Goal: Task Accomplishment & Management: Manage account settings

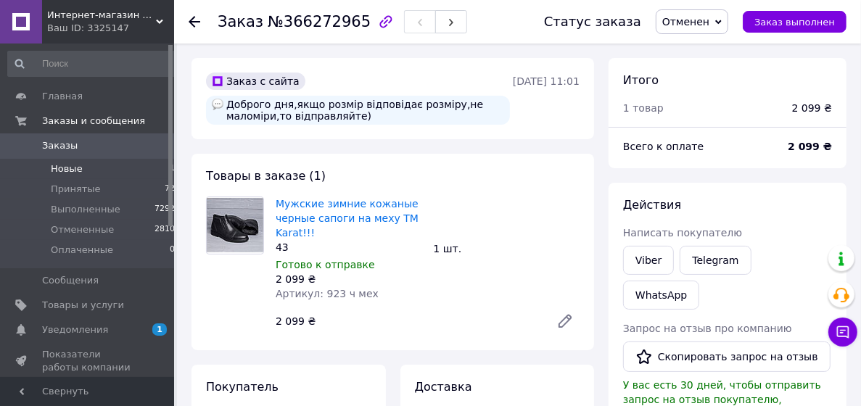
click at [74, 174] on span "Новые" at bounding box center [67, 168] width 32 height 13
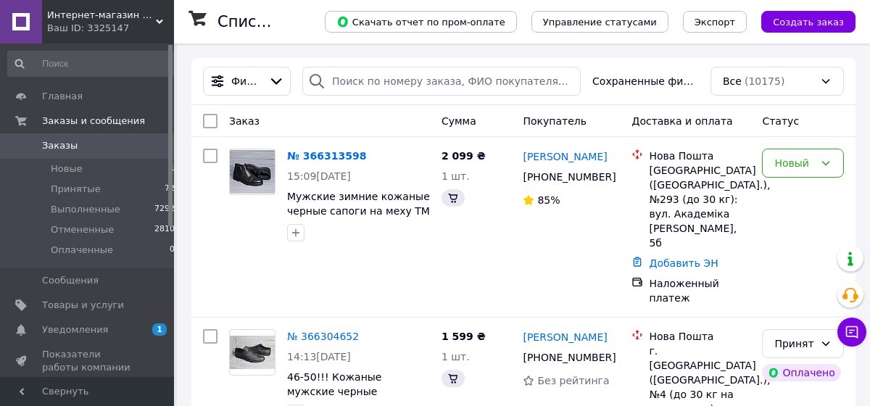
click at [355, 192] on span "Мужские зимние кожаные черные сапоги на меху TM Karat!!!" at bounding box center [358, 211] width 143 height 41
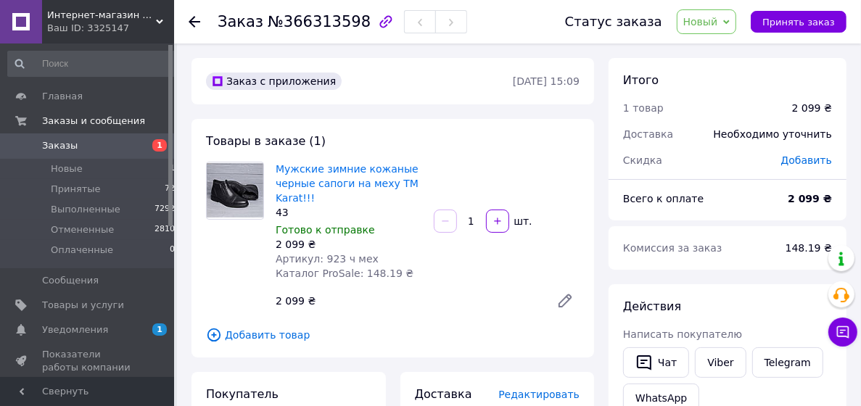
click at [709, 22] on span "Новый" at bounding box center [700, 22] width 35 height 12
click at [712, 45] on li "Принят" at bounding box center [716, 51] width 77 height 22
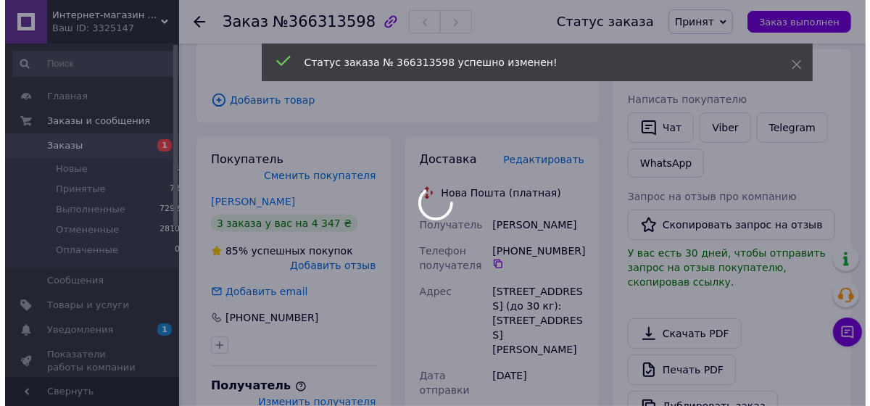
scroll to position [313, 0]
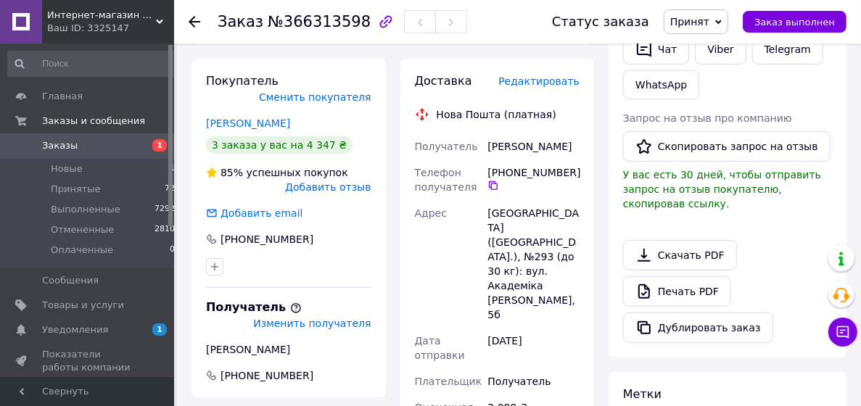
click at [515, 81] on span "Редактировать" at bounding box center [538, 81] width 81 height 12
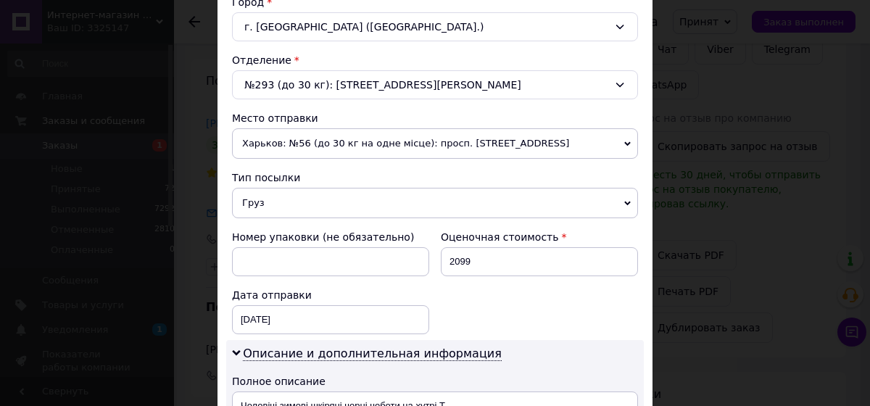
scroll to position [734, 0]
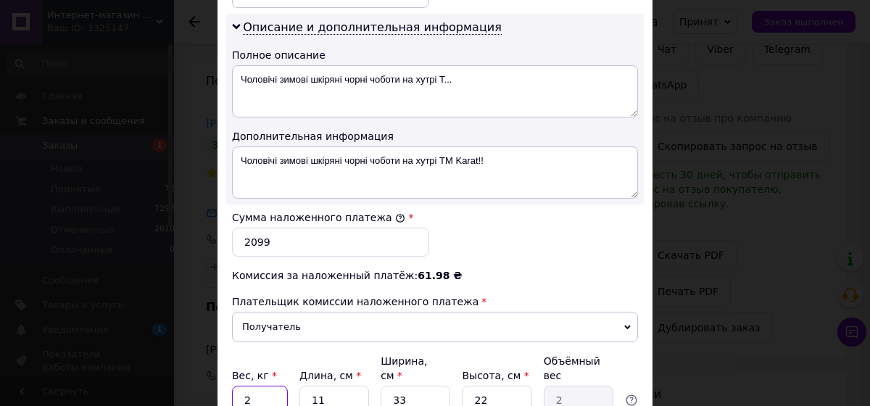
click at [273, 386] on input "2" at bounding box center [260, 400] width 56 height 29
type input "3"
click at [326, 386] on input "11" at bounding box center [335, 400] width 70 height 29
type input "1"
type input "0.18"
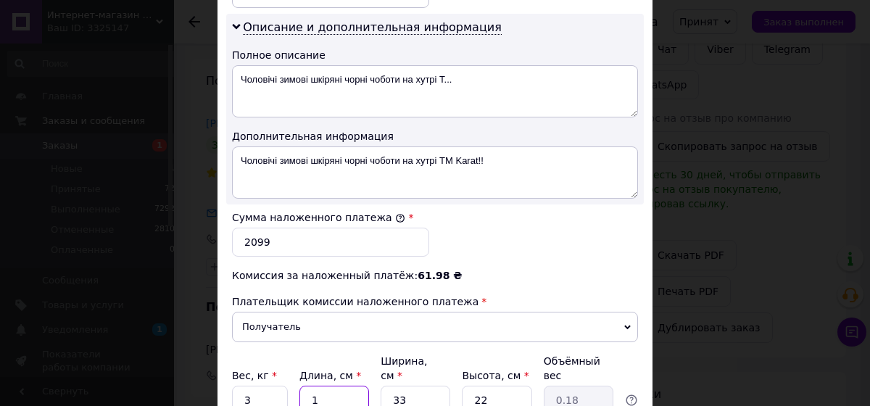
type input "13"
type input "2.36"
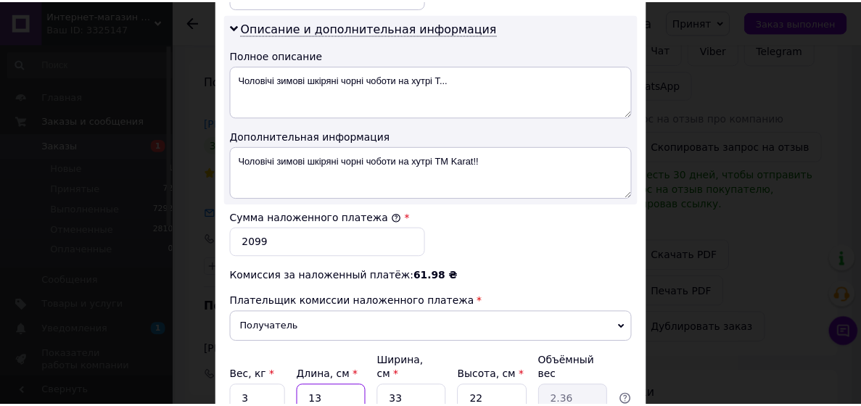
scroll to position [856, 0]
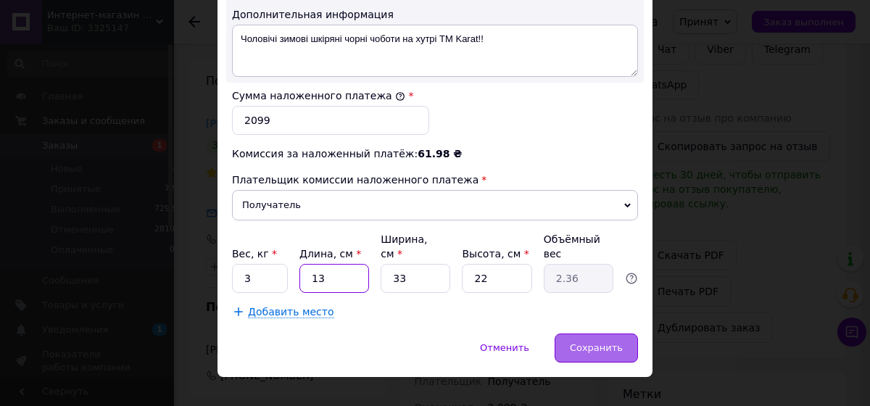
type input "13"
click at [574, 342] on span "Сохранить" at bounding box center [596, 347] width 53 height 11
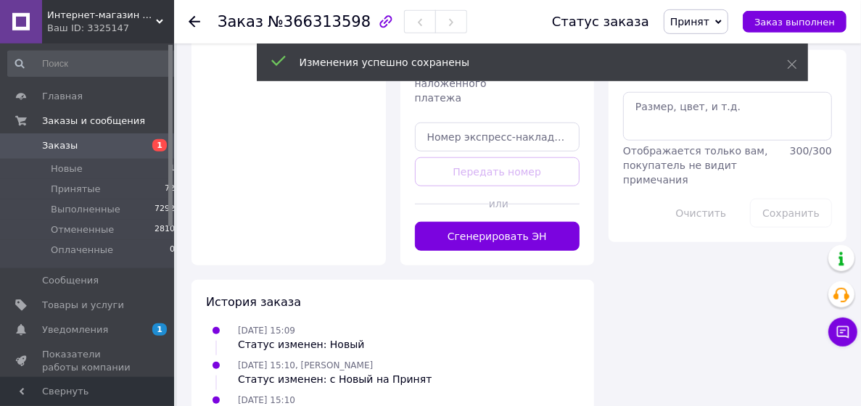
scroll to position [783, 0]
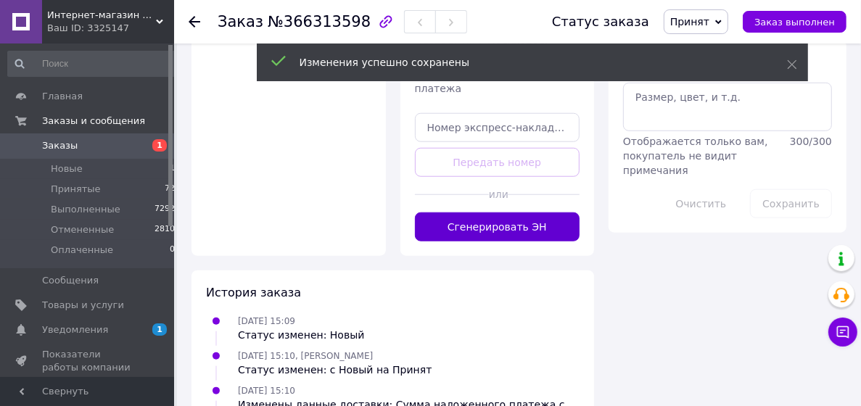
click at [498, 215] on button "Сгенерировать ЭН" at bounding box center [497, 227] width 165 height 29
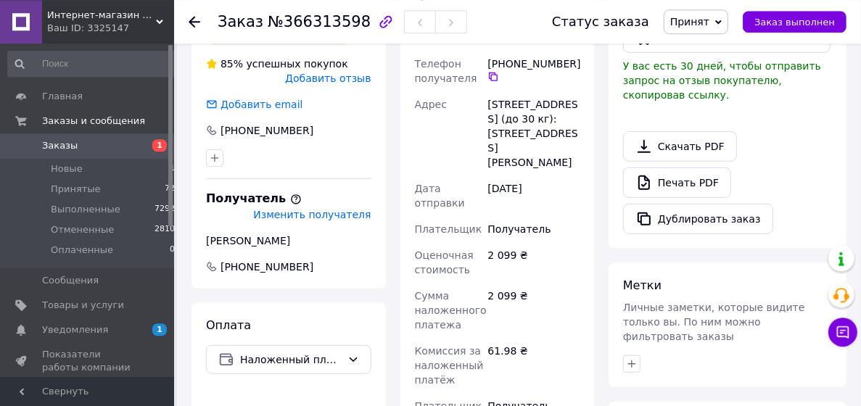
scroll to position [392, 0]
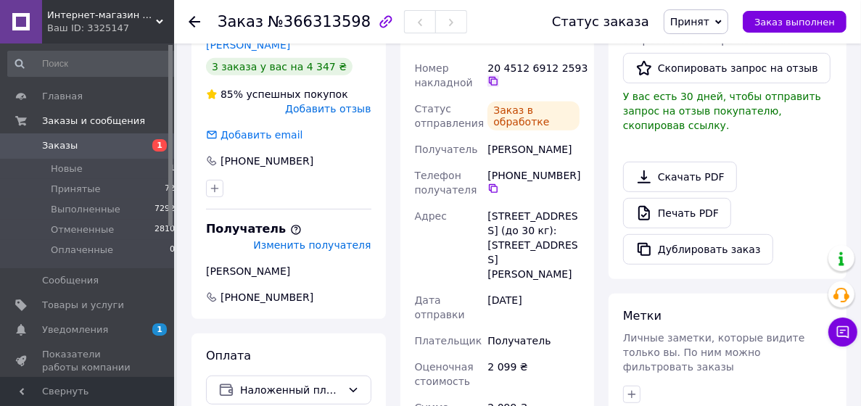
click at [491, 81] on icon at bounding box center [493, 81] width 12 height 12
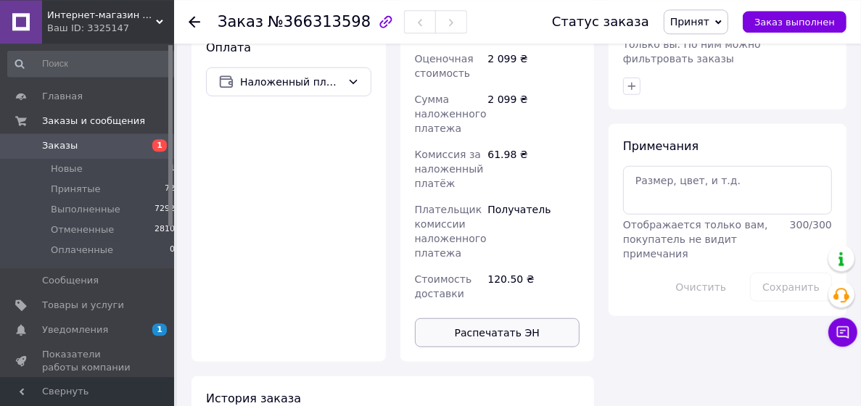
scroll to position [783, 0]
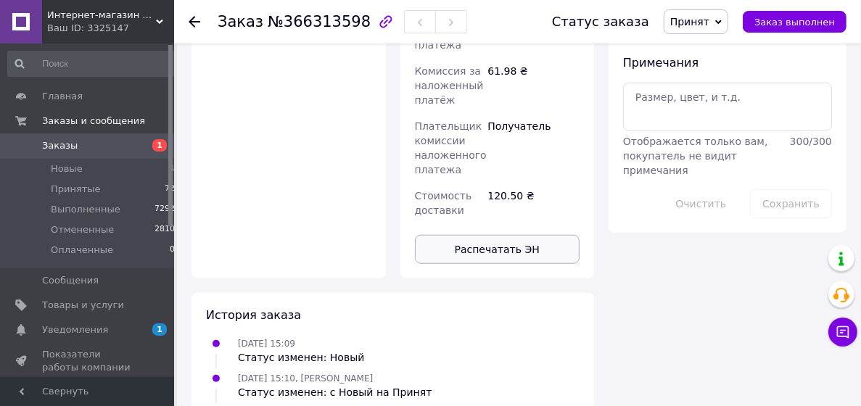
click at [506, 236] on button "Распечатать ЭН" at bounding box center [497, 249] width 165 height 29
click at [67, 172] on span "Новые" at bounding box center [67, 168] width 32 height 13
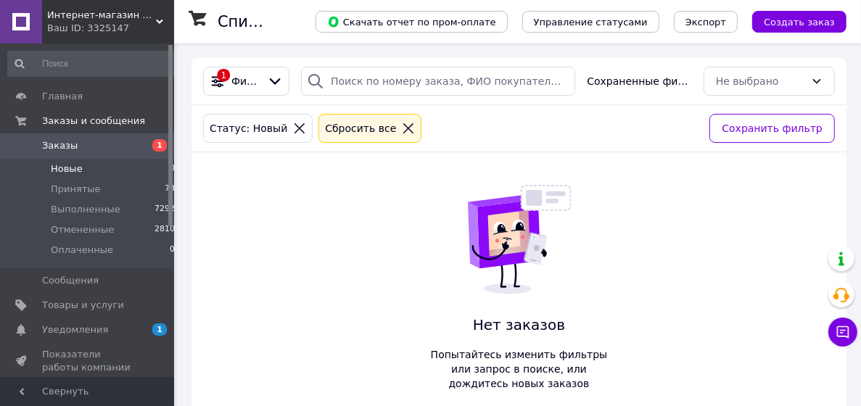
click at [405, 303] on div "1 Фильтры Сохраненные фильтры: Не выбрано Статус: Новый Сбросить все Сохранить …" at bounding box center [519, 239] width 655 height 362
